Goal: Check status: Check status

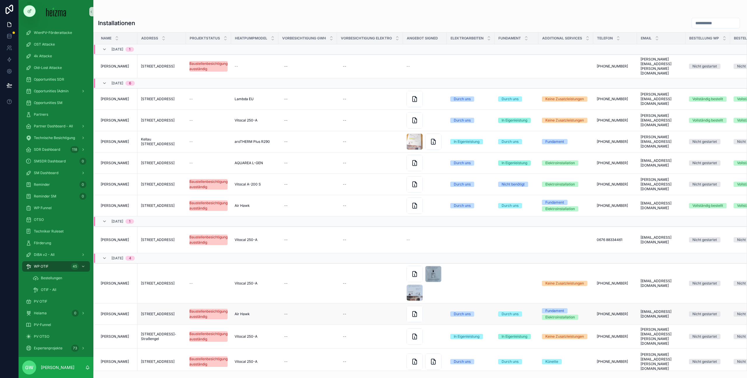
scroll to position [4, 0]
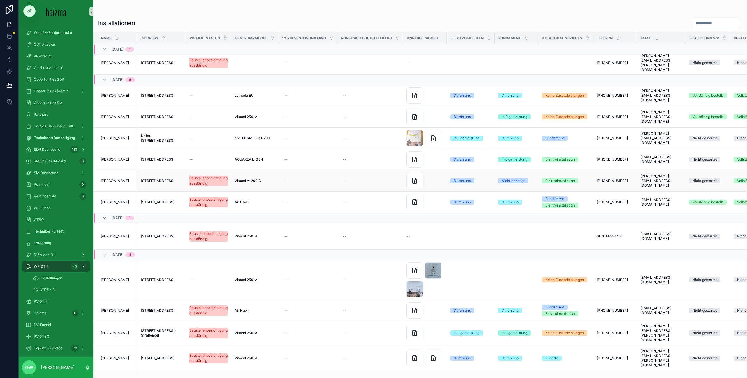
click at [123, 178] on span "[PERSON_NAME]" at bounding box center [115, 180] width 28 height 5
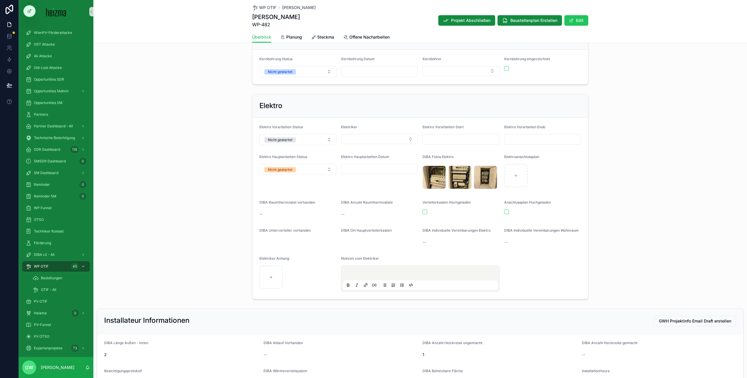
scroll to position [915, 0]
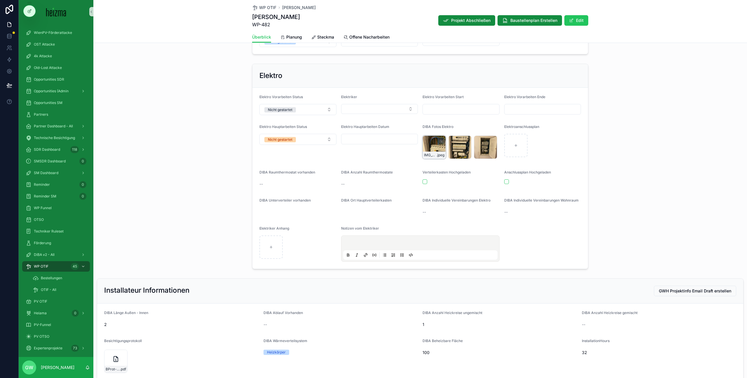
click at [435, 144] on div "IMG_4120 .jpeg" at bounding box center [434, 146] width 23 height 23
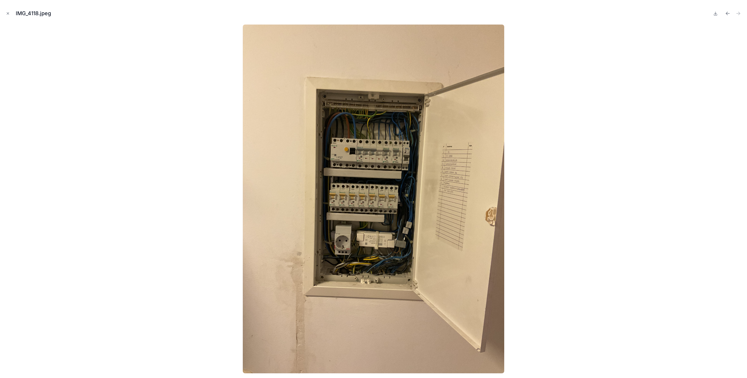
click at [456, 213] on img at bounding box center [373, 199] width 261 height 348
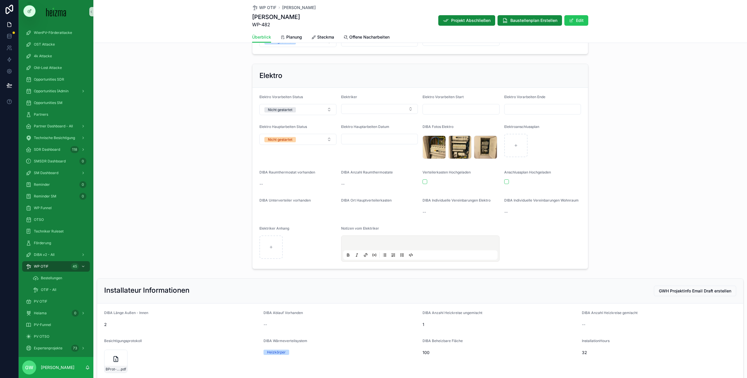
click at [350, 241] on p "scrollable content" at bounding box center [421, 244] width 154 height 6
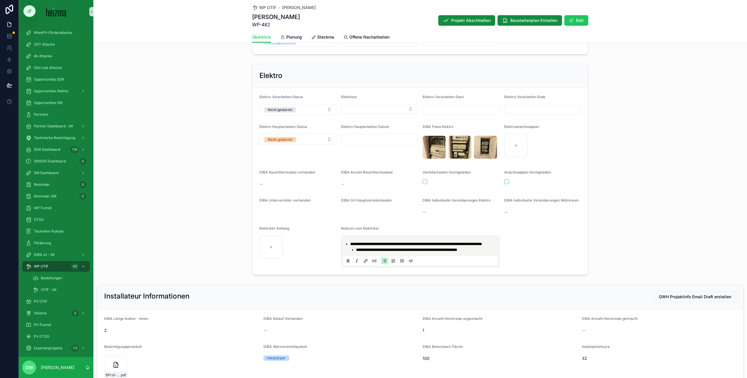
click at [163, 151] on div "**********" at bounding box center [420, 169] width 654 height 216
